Goal: Check status: Check status

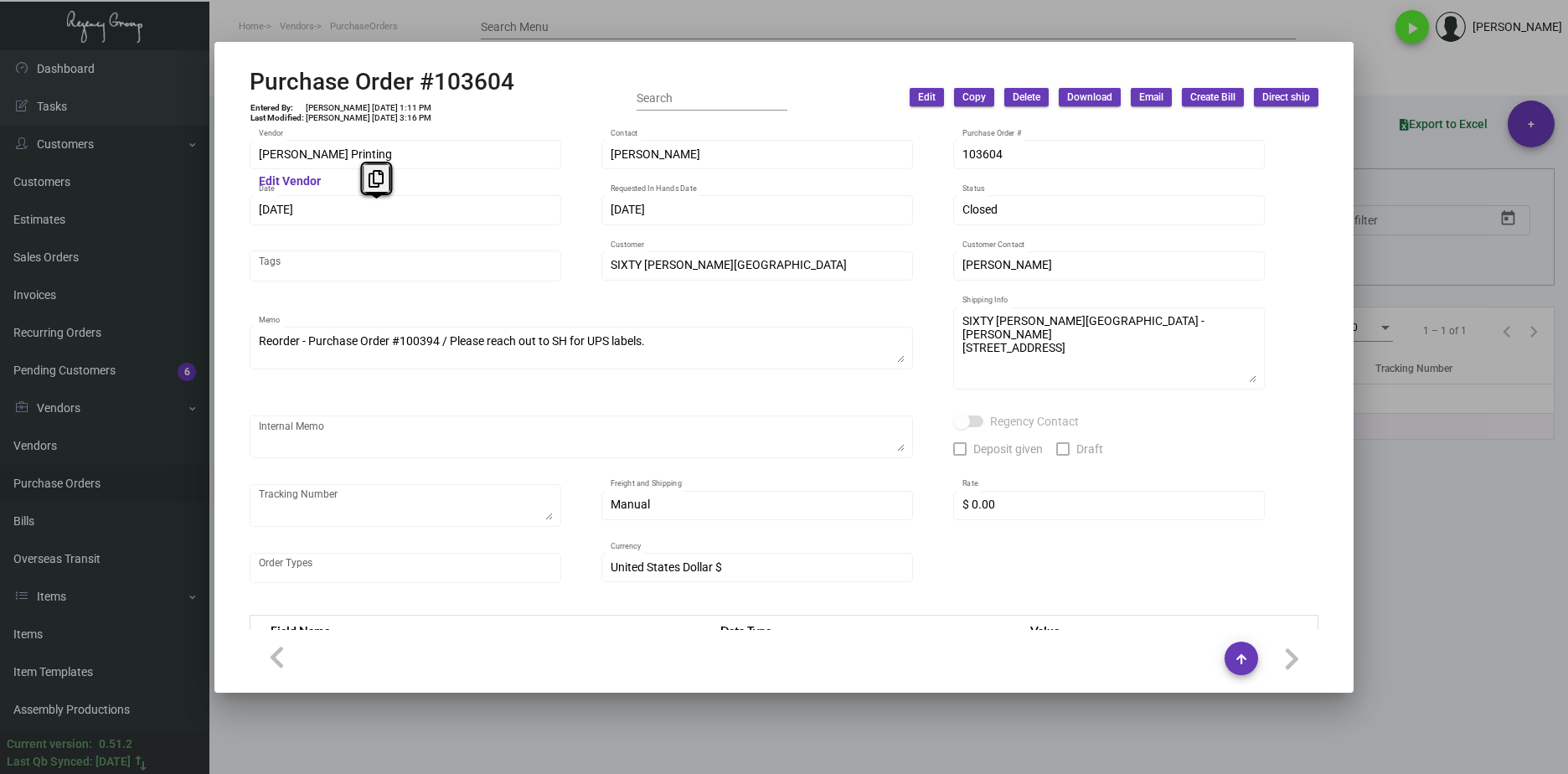
scroll to position [818, 0]
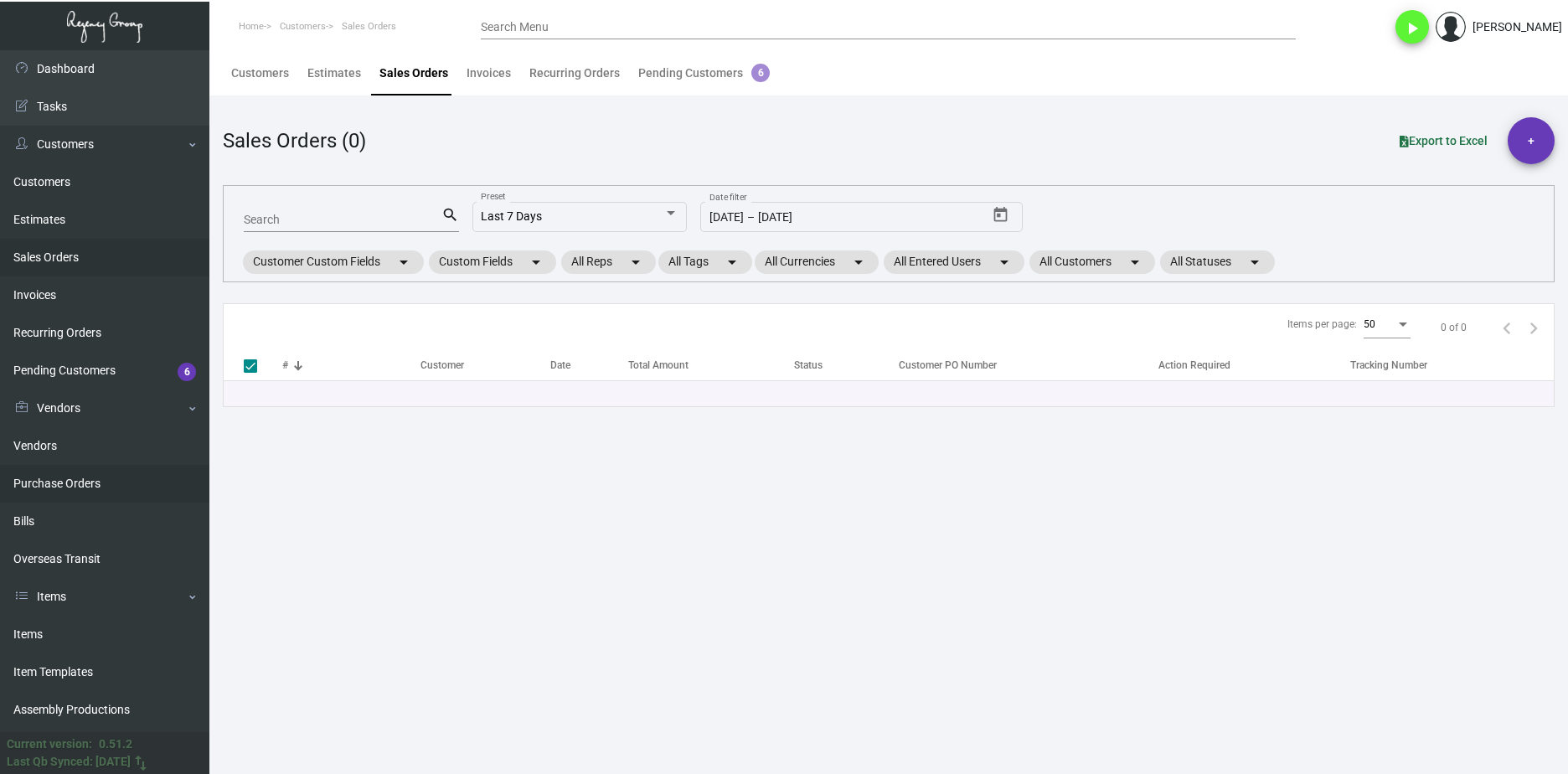
click at [119, 465] on link "Purchase Orders" at bounding box center [105, 484] width 209 height 37
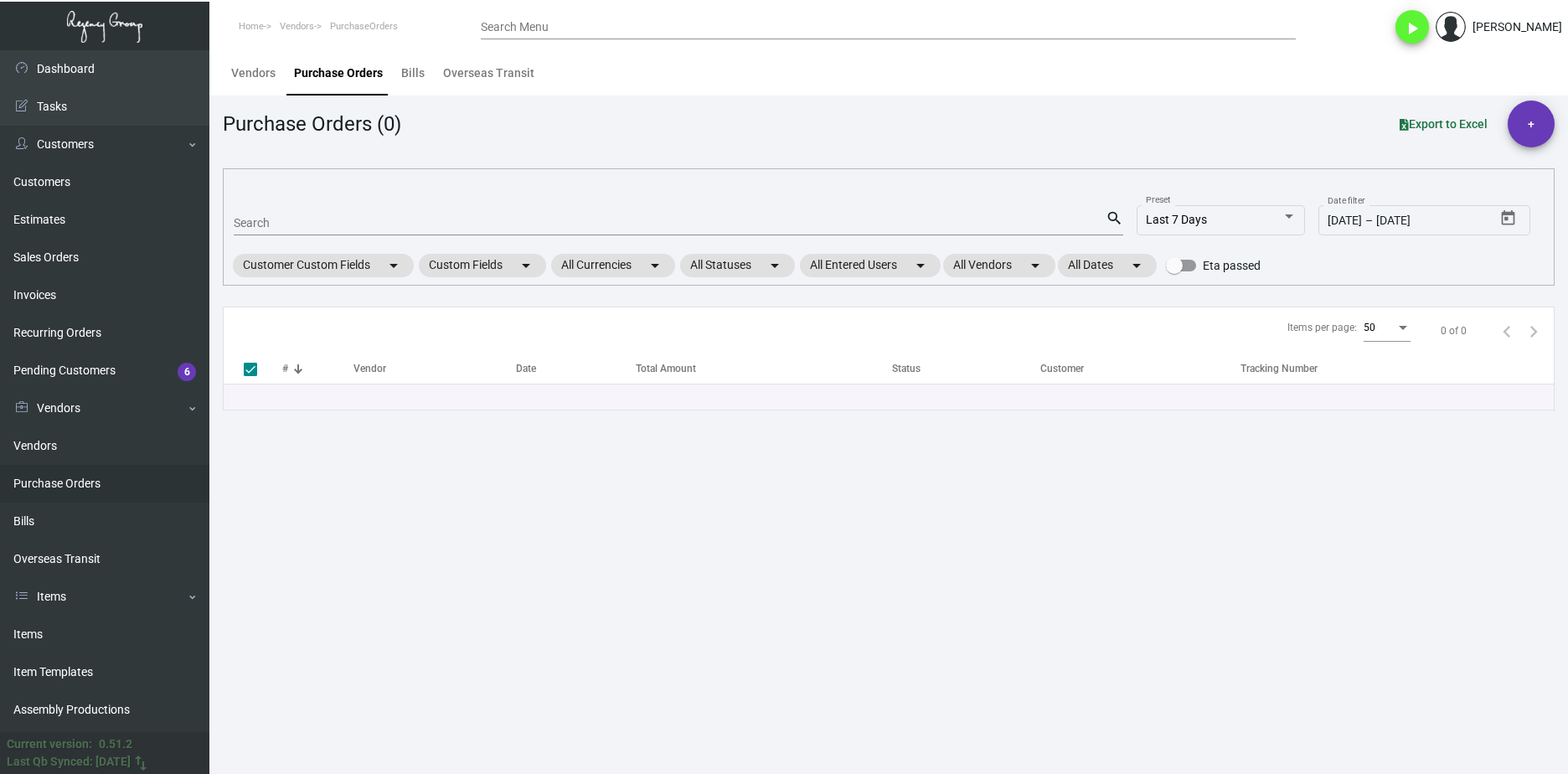
click at [326, 219] on input "Search" at bounding box center [669, 223] width 872 height 13
paste input "100675"
type input "100675"
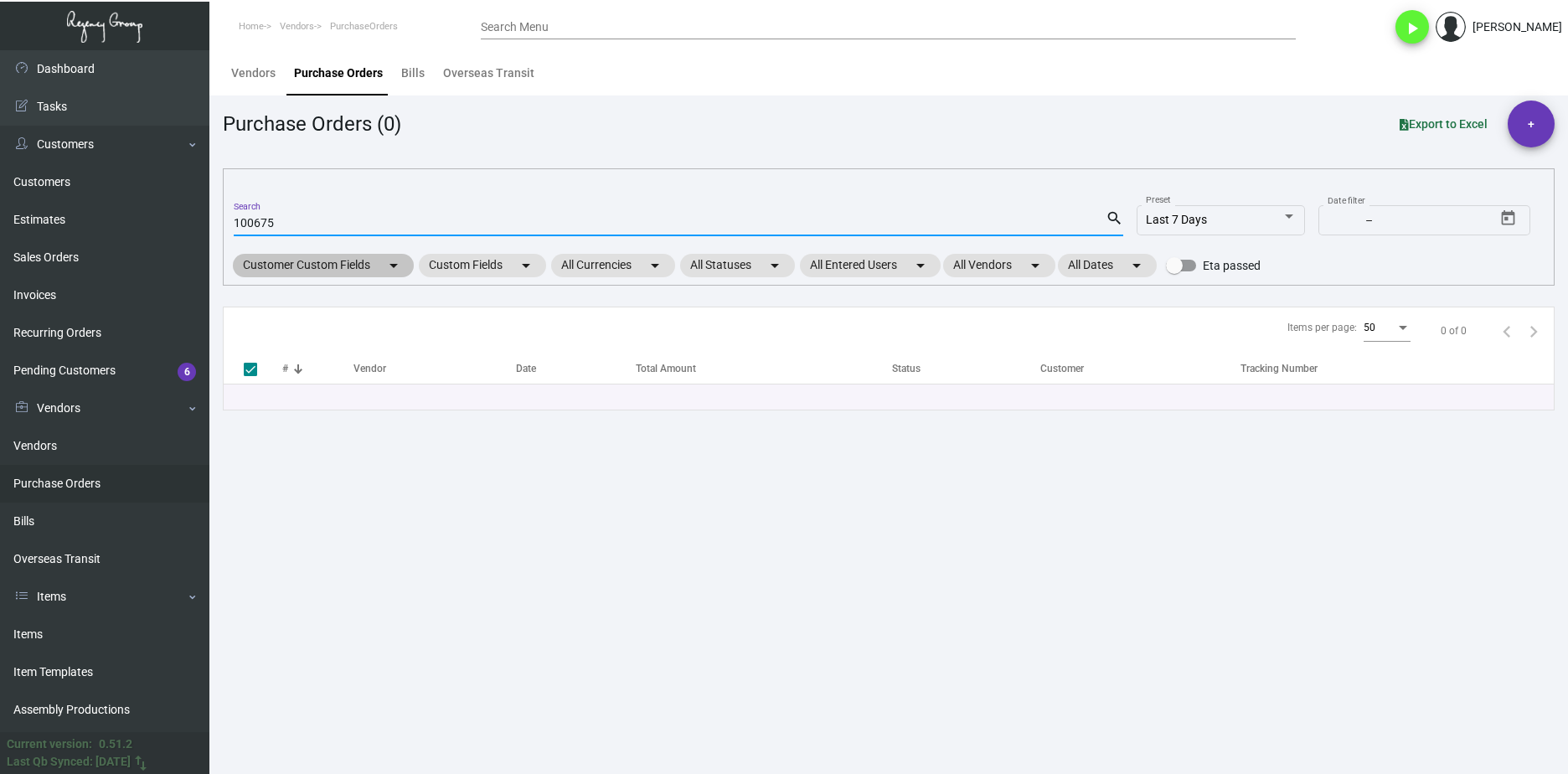
type input "100675"
checkbox input "false"
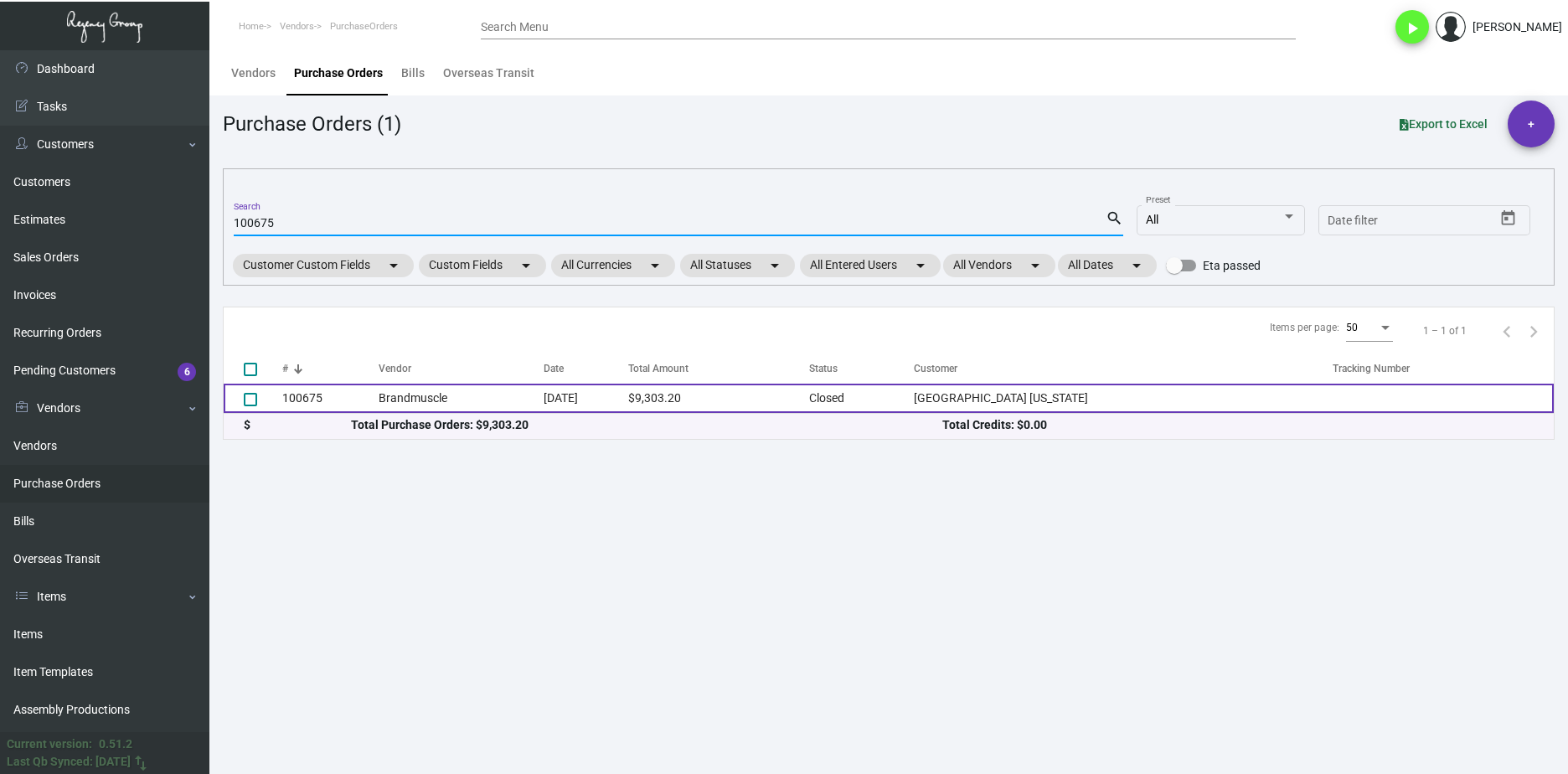
click at [347, 397] on td "100675" at bounding box center [329, 398] width 96 height 29
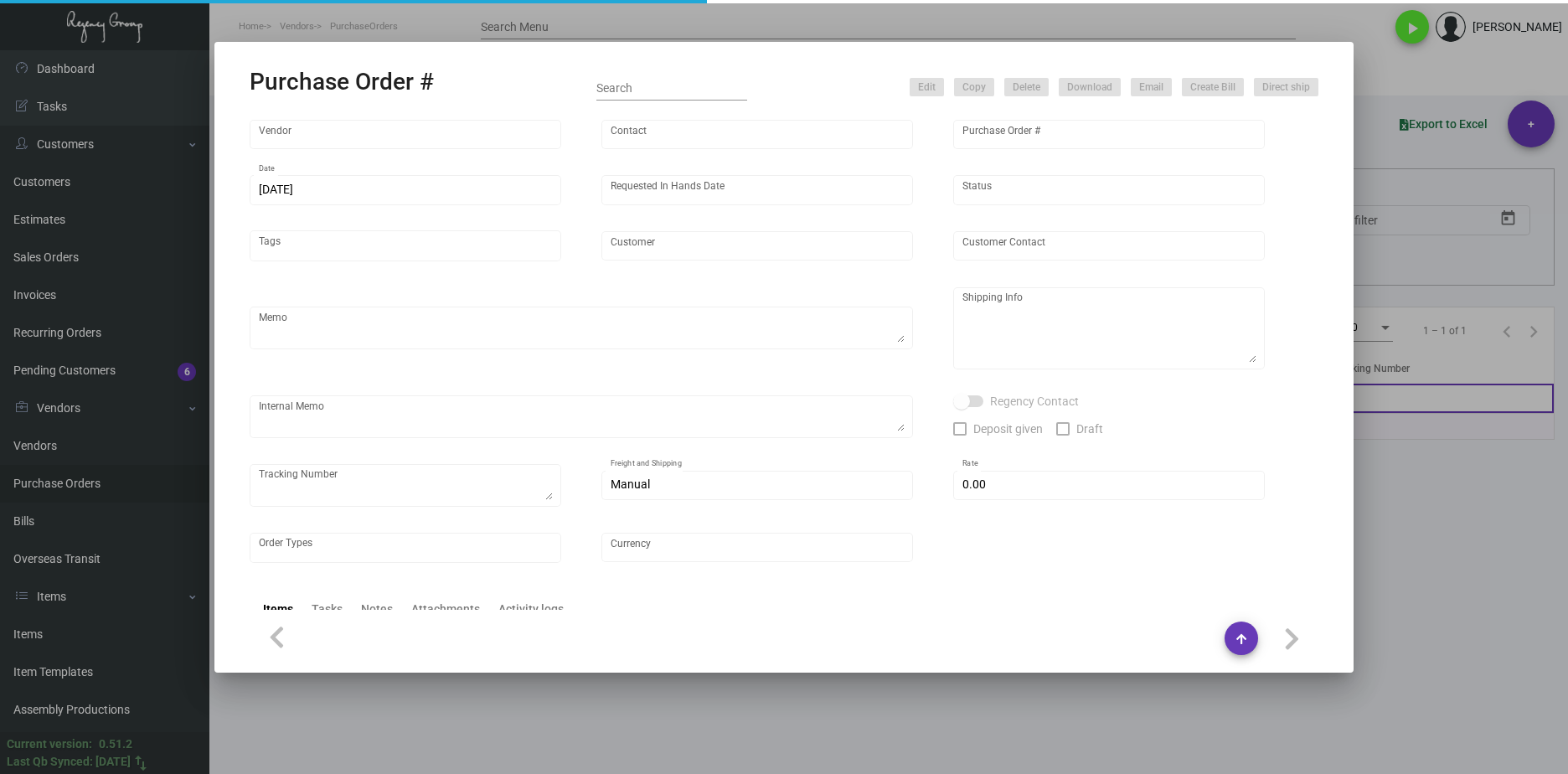
type input "Brandmuscle"
type input "[PERSON_NAME]"
type input "100675"
type input "[DATE]"
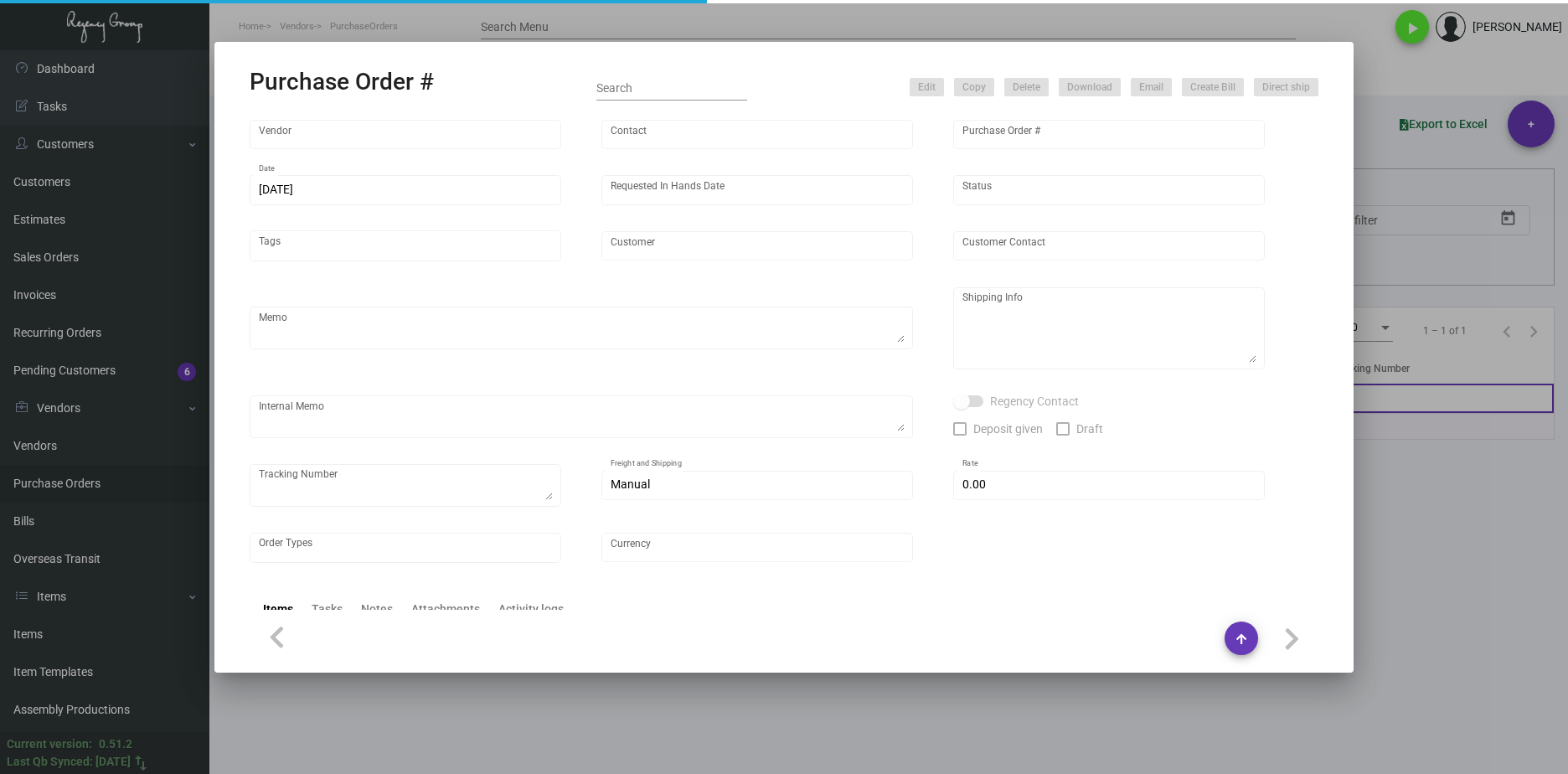
type input "[GEOGRAPHIC_DATA] [US_STATE]"
type input "[PERSON_NAME]"
type textarea "[PERSON_NAME] Soho House [US_STATE] [STREET_ADDRESS][US_STATE]"
type textarea "BLIND Ship via UPS Ground Acct# 1AY276."
type input "$ 0.00"
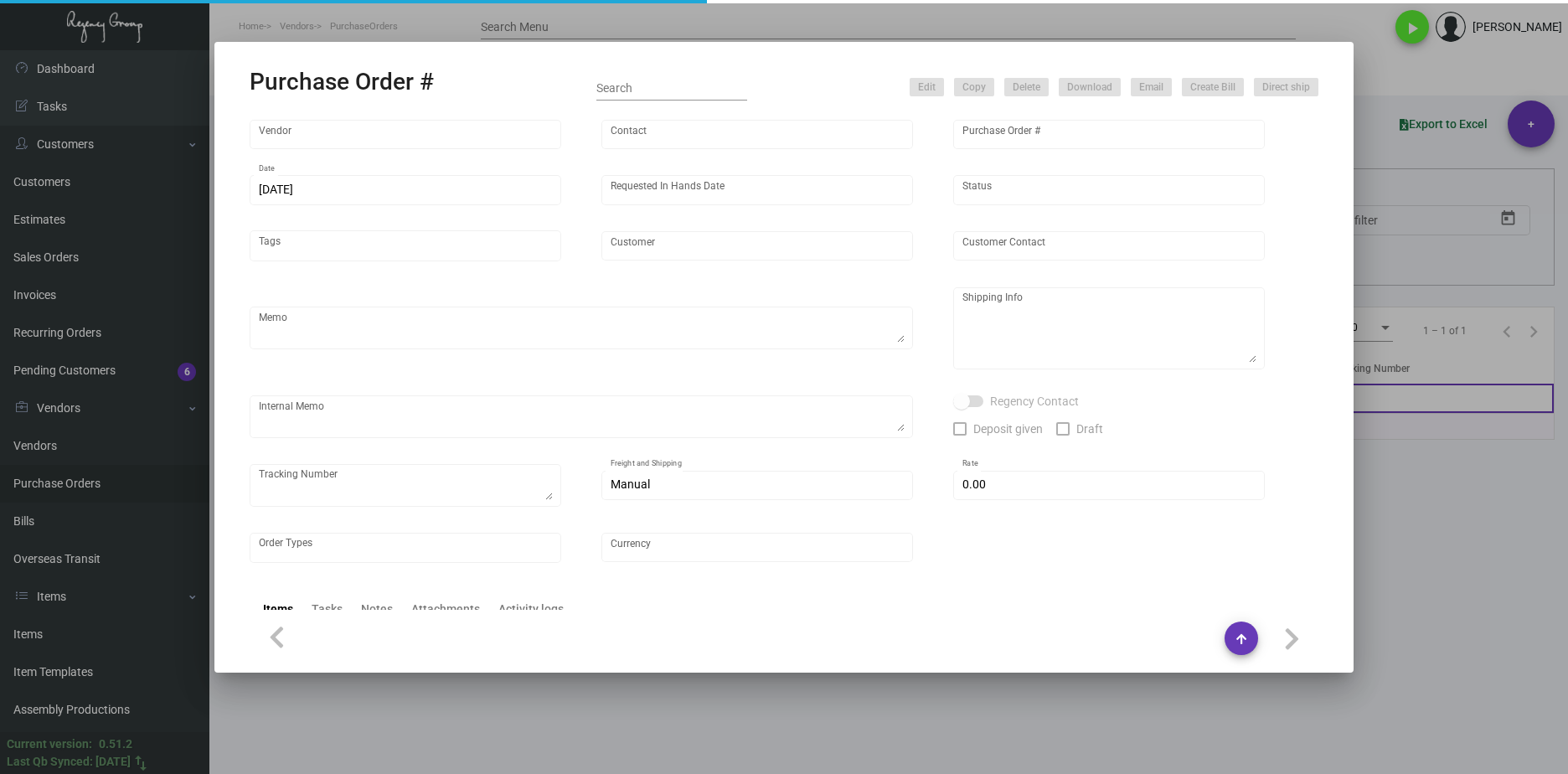
type input "United States Dollar $"
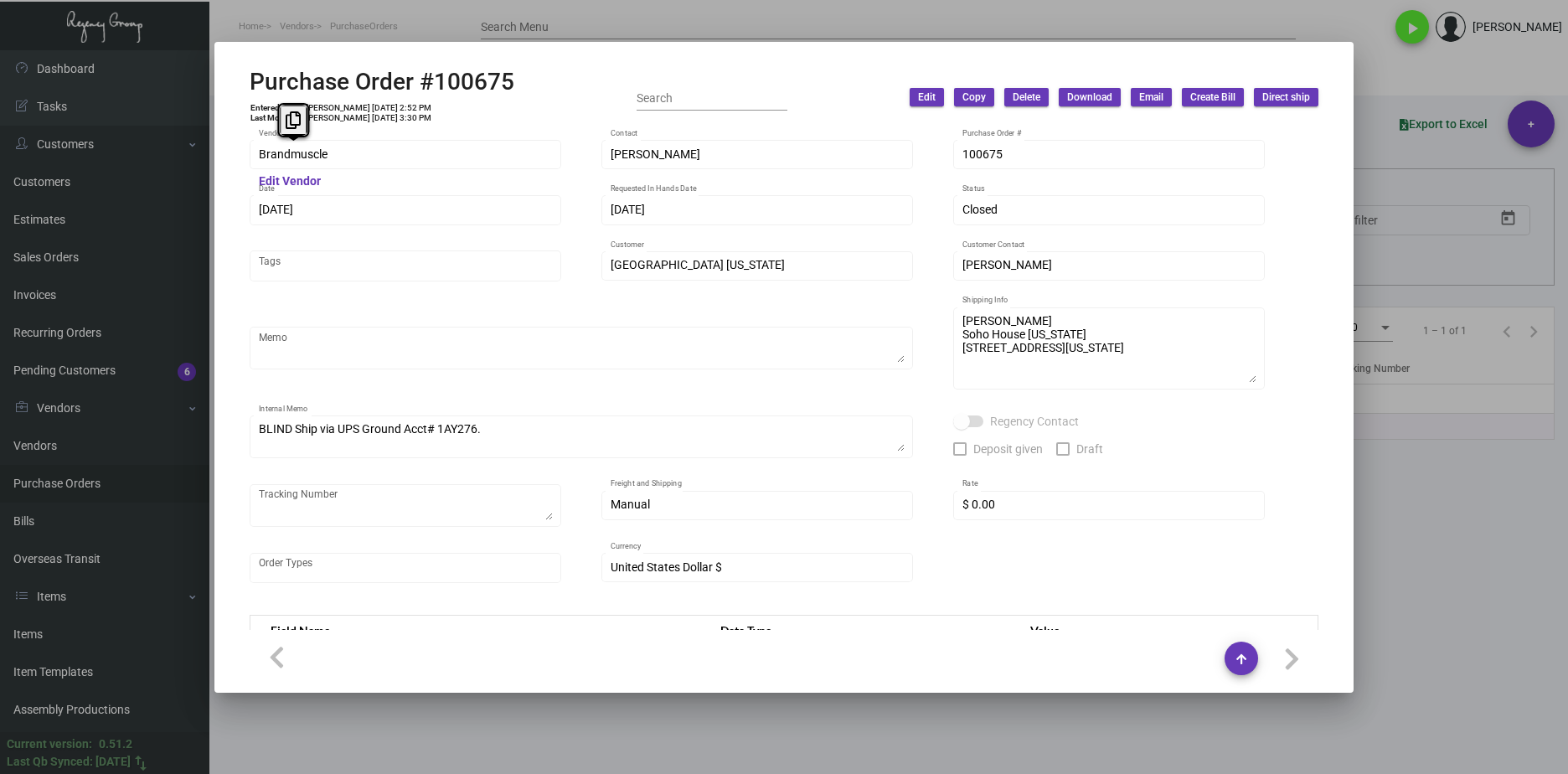
click at [175, 160] on div "Purchase Order #100675 Entered By: [PERSON_NAME] [DATE] 2:52 PM Last Modified: …" at bounding box center [784, 387] width 1568 height 774
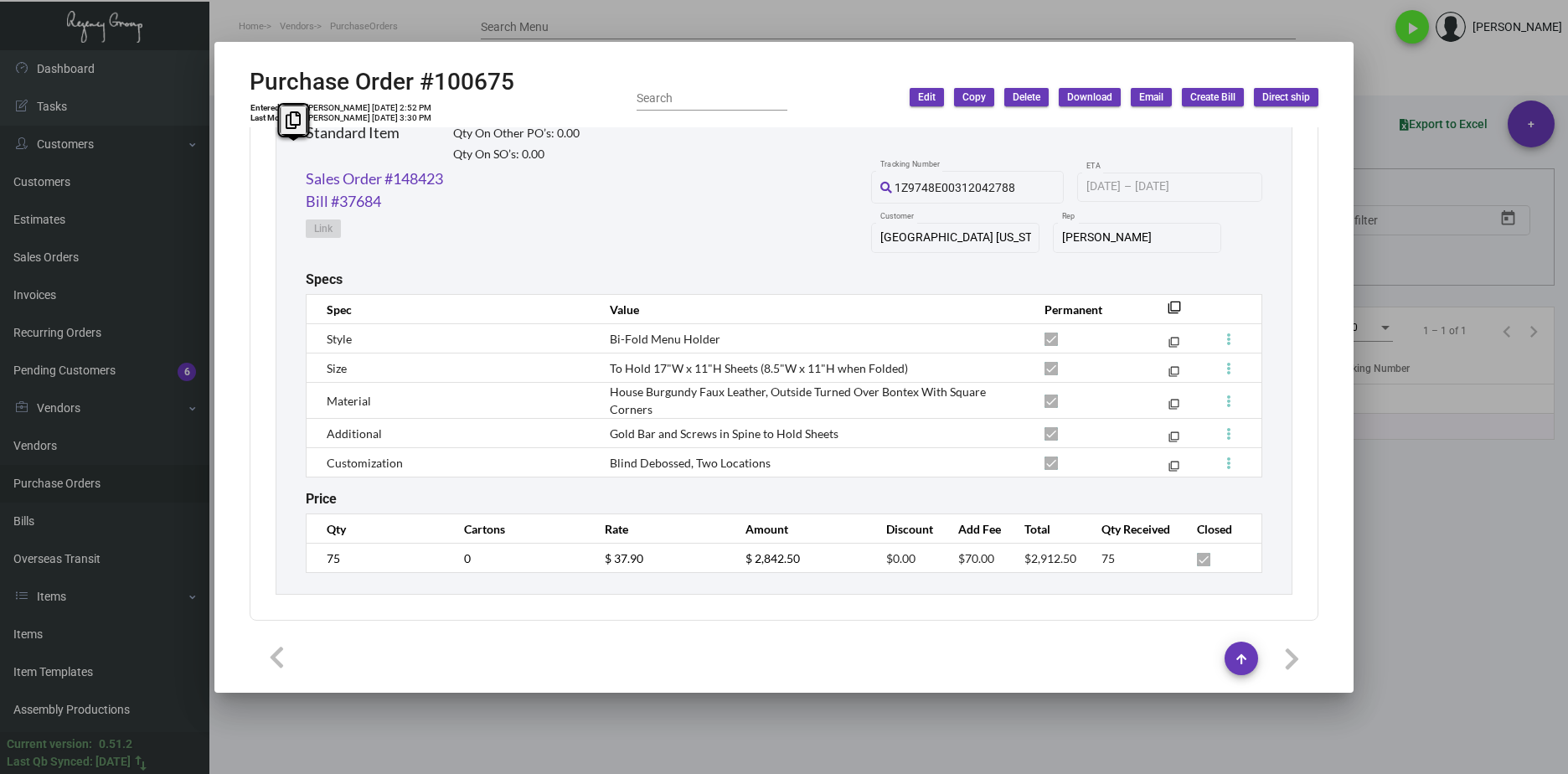
scroll to position [1445, 0]
click at [1008, 565] on td "$2,912.50" at bounding box center [1046, 557] width 77 height 29
click at [944, 557] on td "$70.00" at bounding box center [975, 557] width 67 height 29
copy span "$70.00"
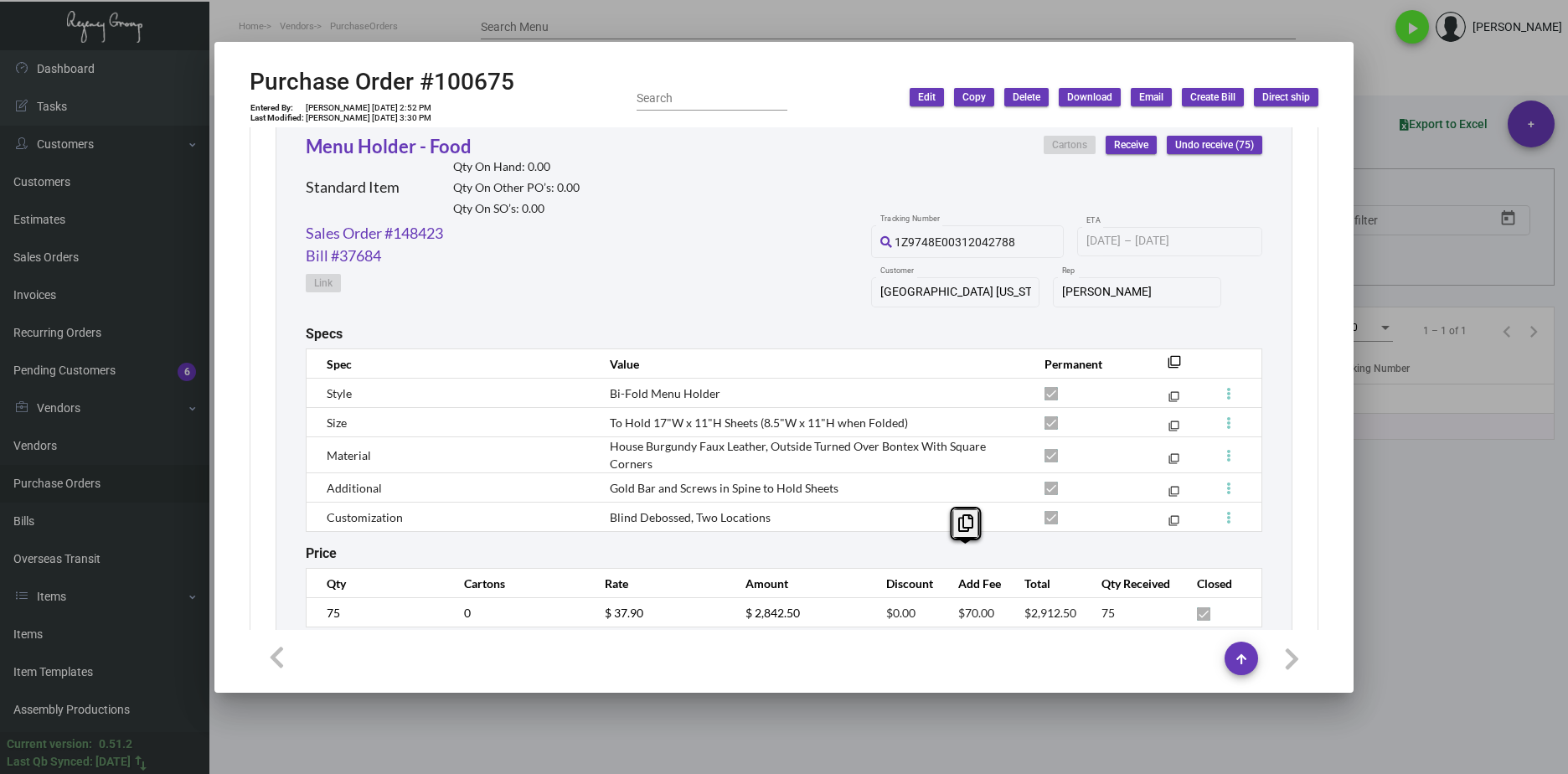
scroll to position [1362, 0]
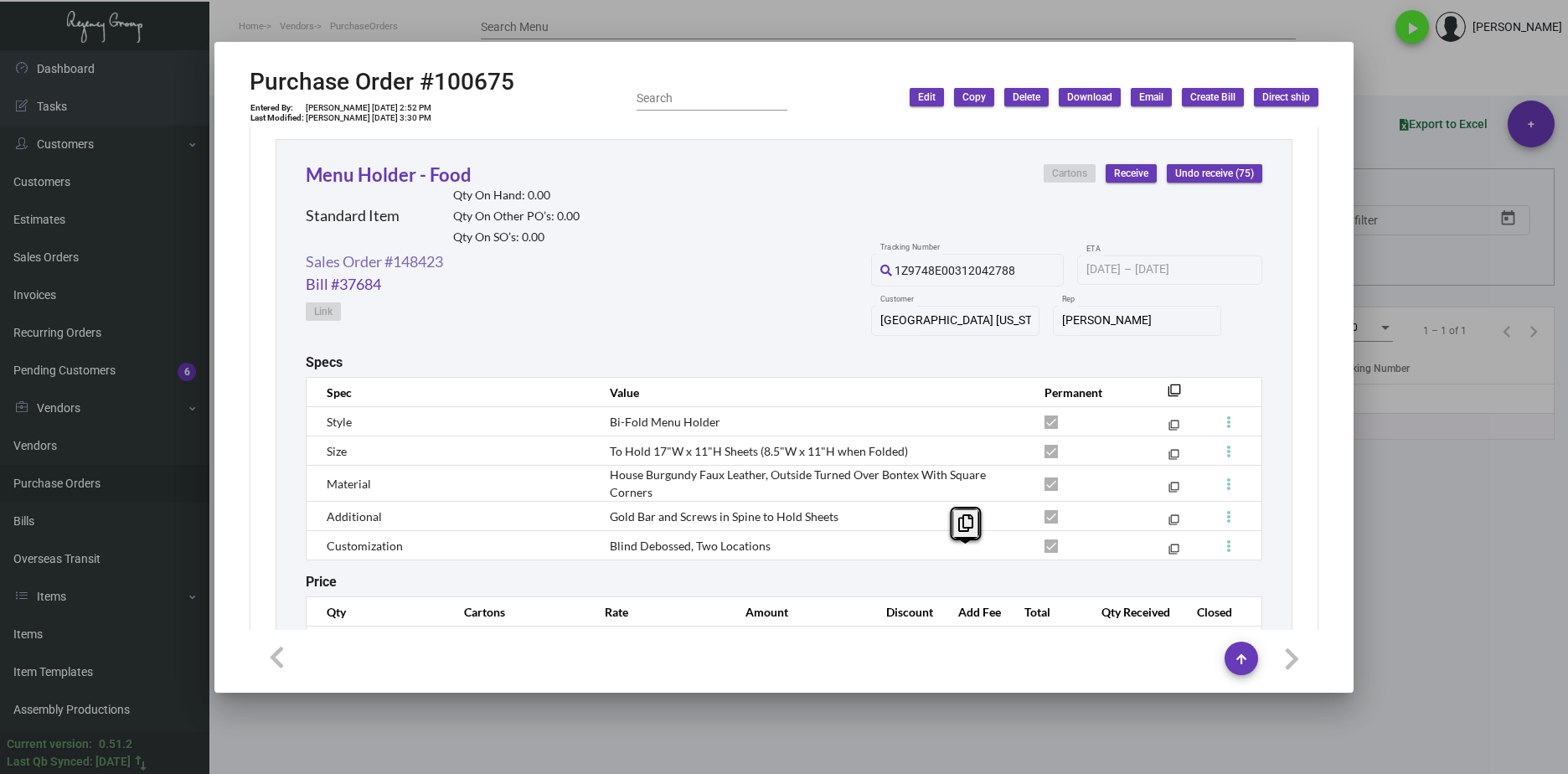
click at [438, 267] on link "Sales Order #148423" at bounding box center [374, 261] width 137 height 22
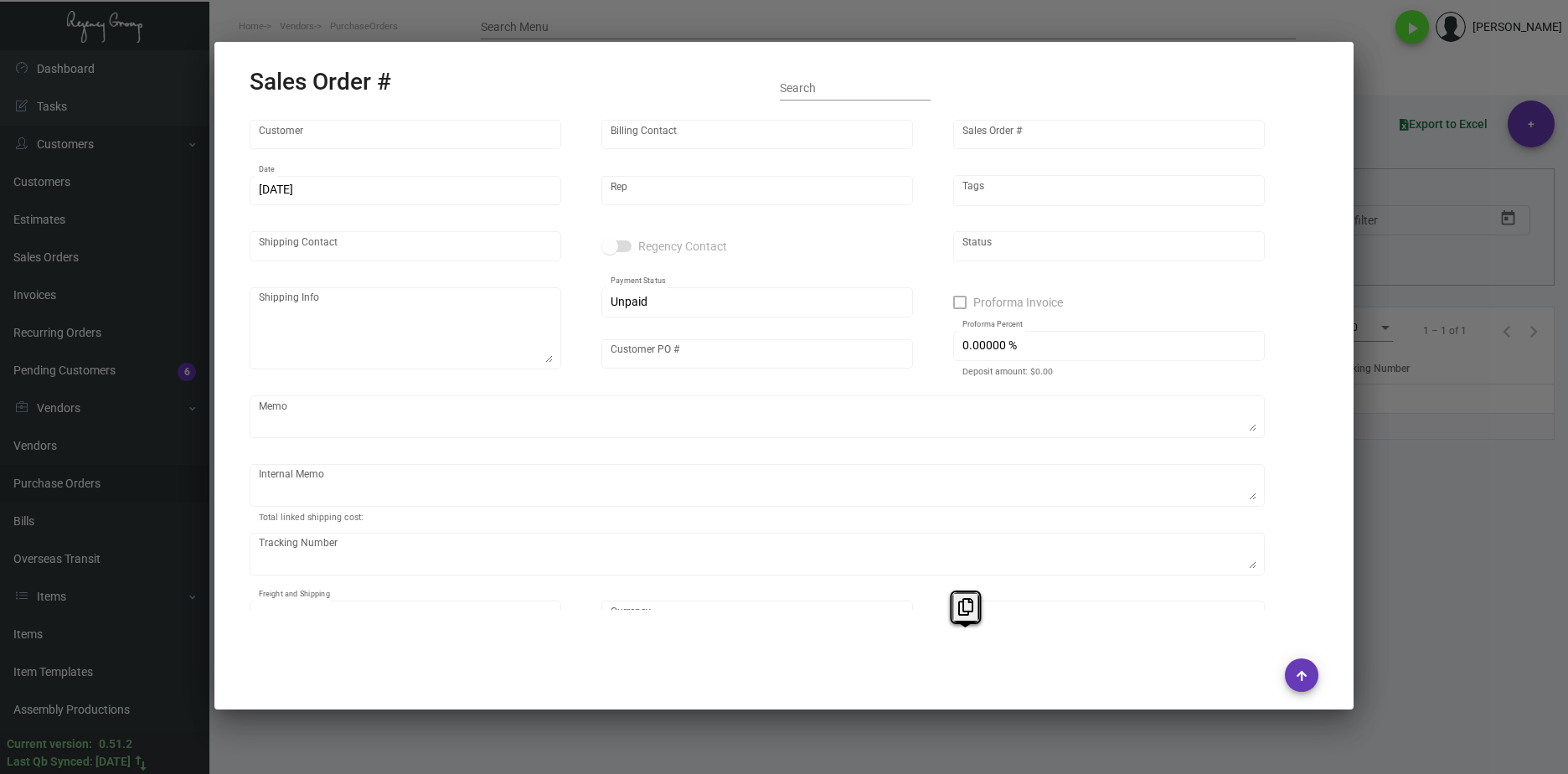
type input "[GEOGRAPHIC_DATA] [US_STATE]"
type input "INVOICES ONLY"
type input "148423"
type input "[DATE]"
type input "[PERSON_NAME]"
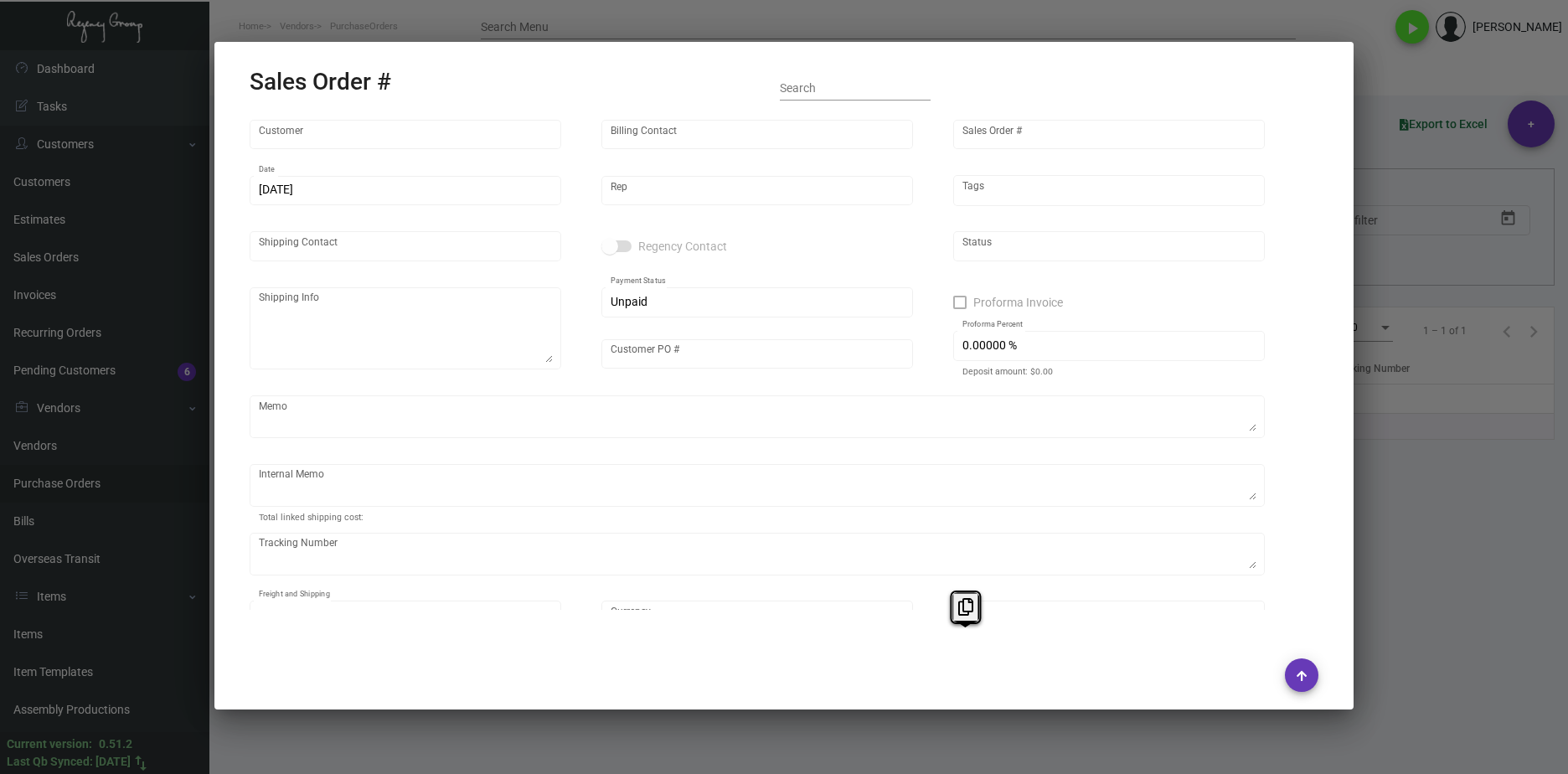
type input "[PERSON_NAME]"
type textarea "[PERSON_NAME] Soho House [US_STATE] [STREET_ADDRESS][US_STATE]"
type input "50015477"
type input "United States Dollar $"
type input "$ 647.95"
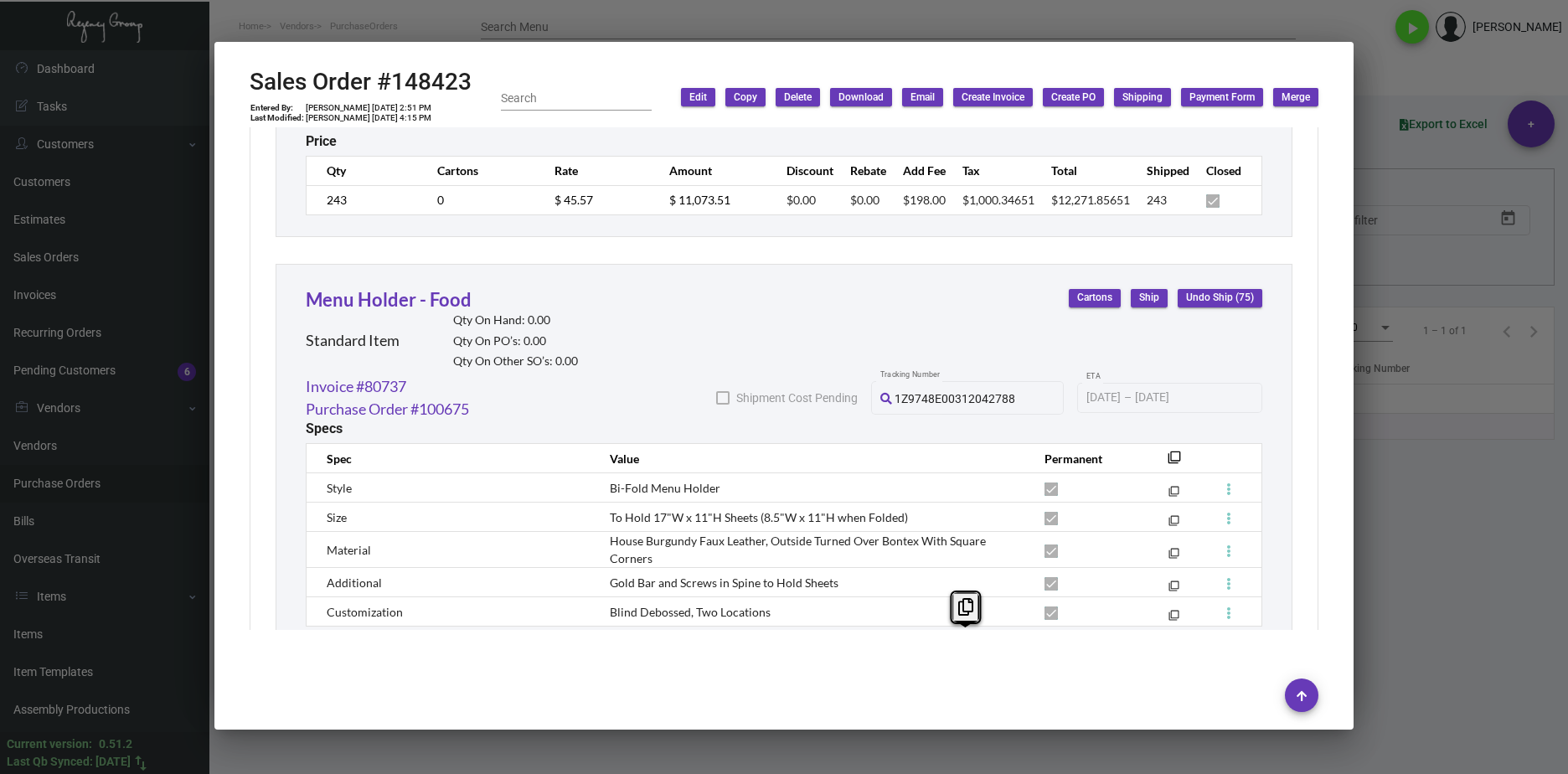
scroll to position [1479, 0]
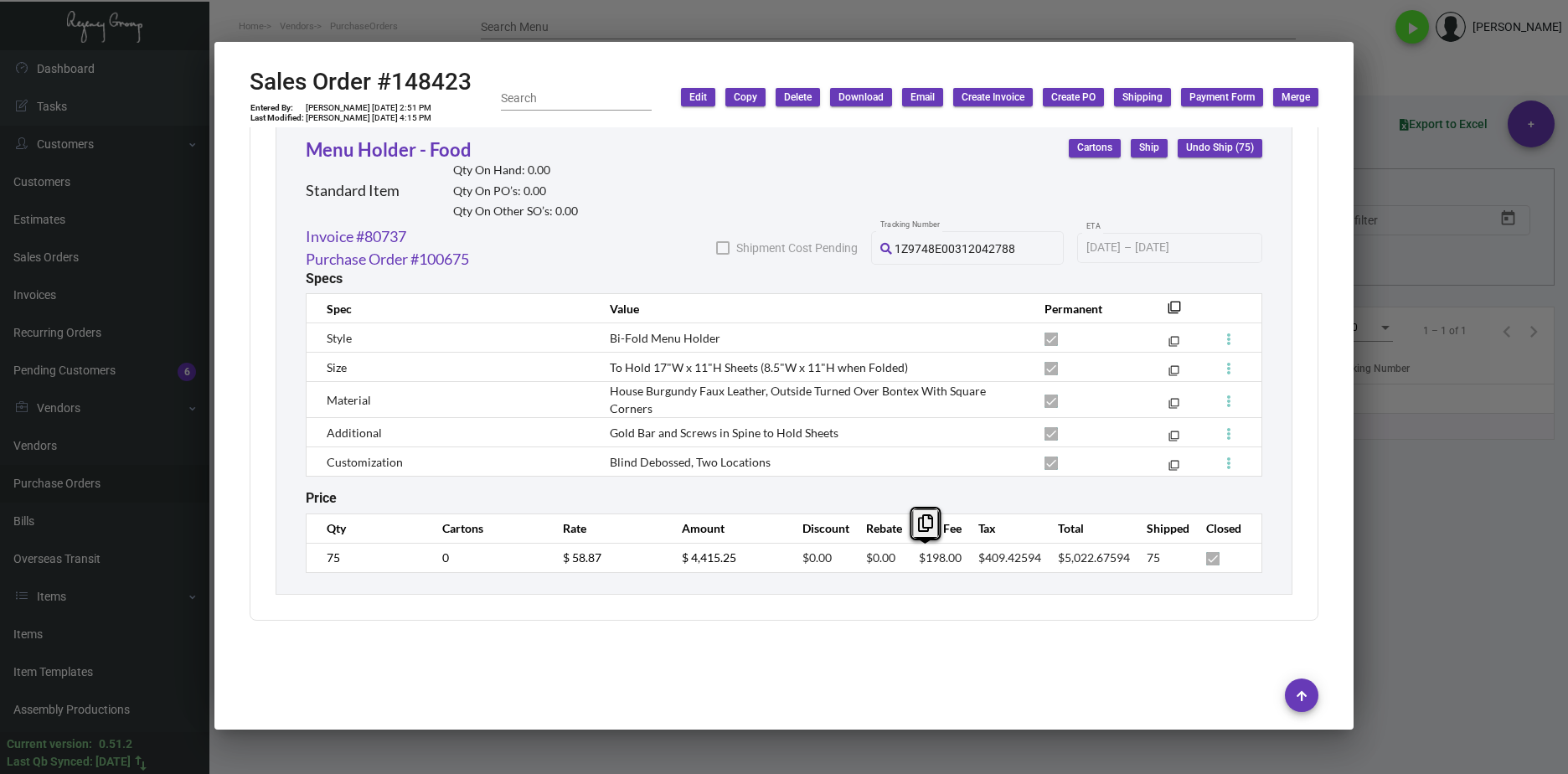
drag, startPoint x: 955, startPoint y: 559, endPoint x: 892, endPoint y: 556, distance: 63.1
click at [892, 556] on tr "75 0 $ 58.87 $ 4,415.25 $0.00 $0.00 $198.00 $409.42594 $5,022.67594 75" at bounding box center [785, 557] width 956 height 29
copy span "$198.00"
